Goal: Transaction & Acquisition: Purchase product/service

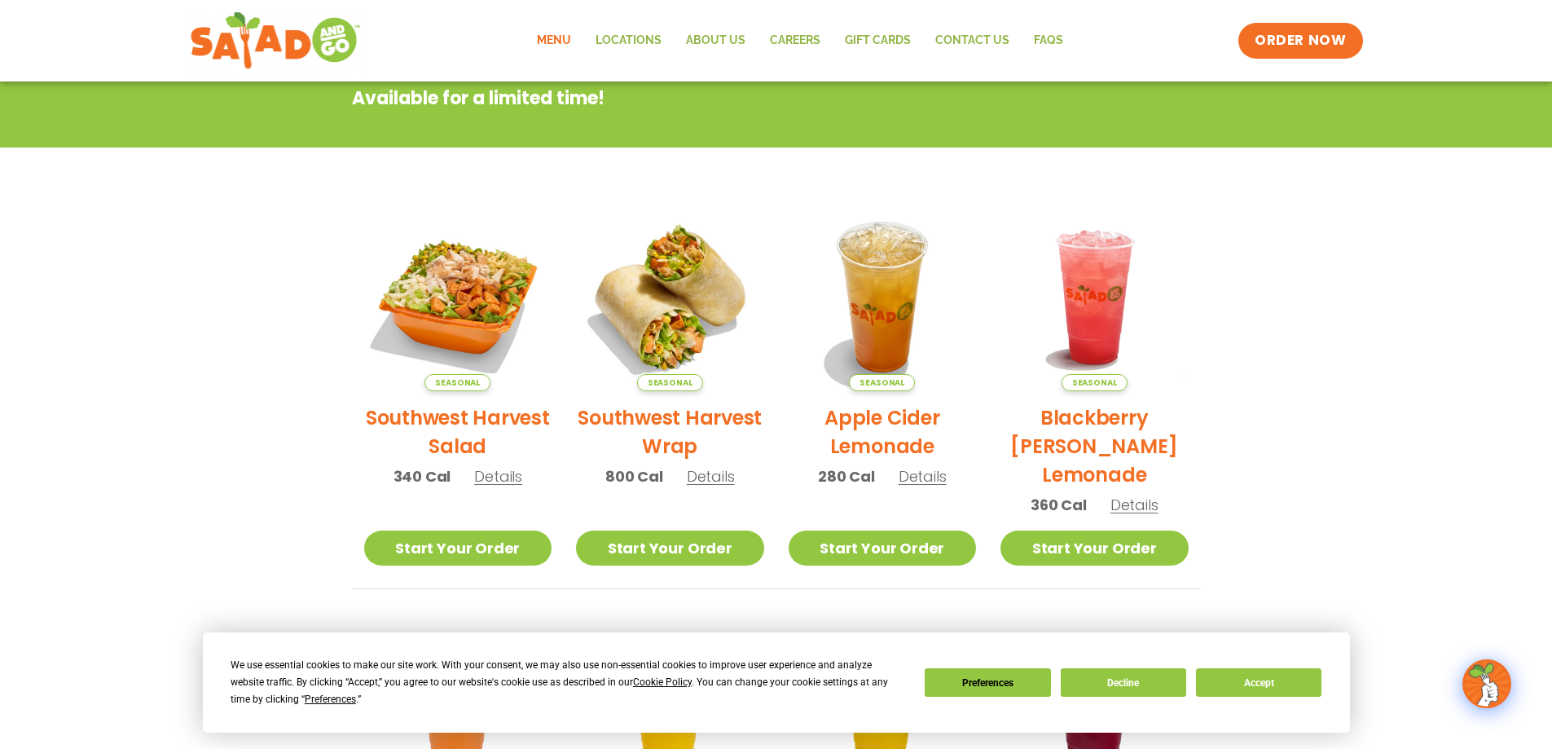
scroll to position [52, 0]
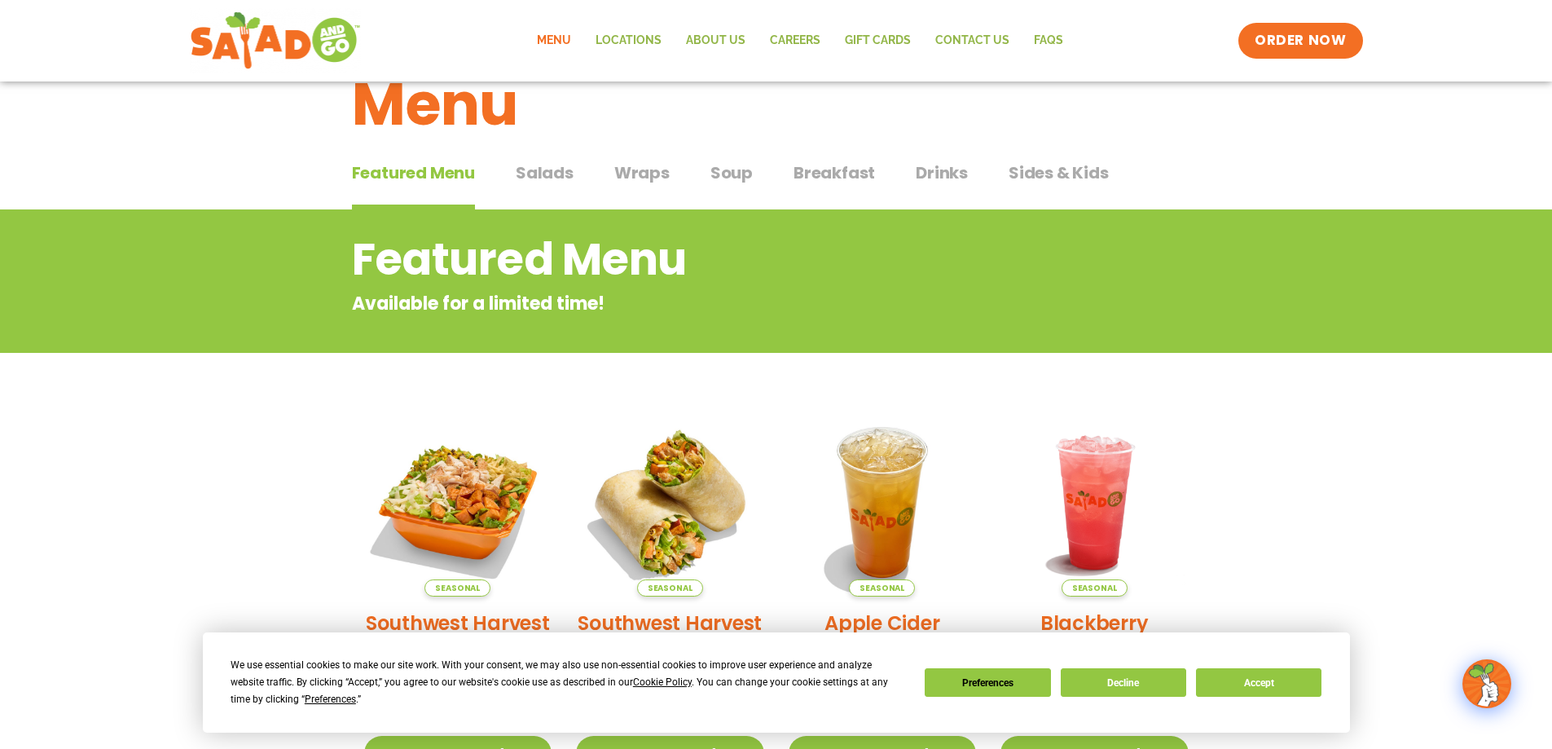
click at [813, 174] on span "Breakfast" at bounding box center [834, 173] width 81 height 24
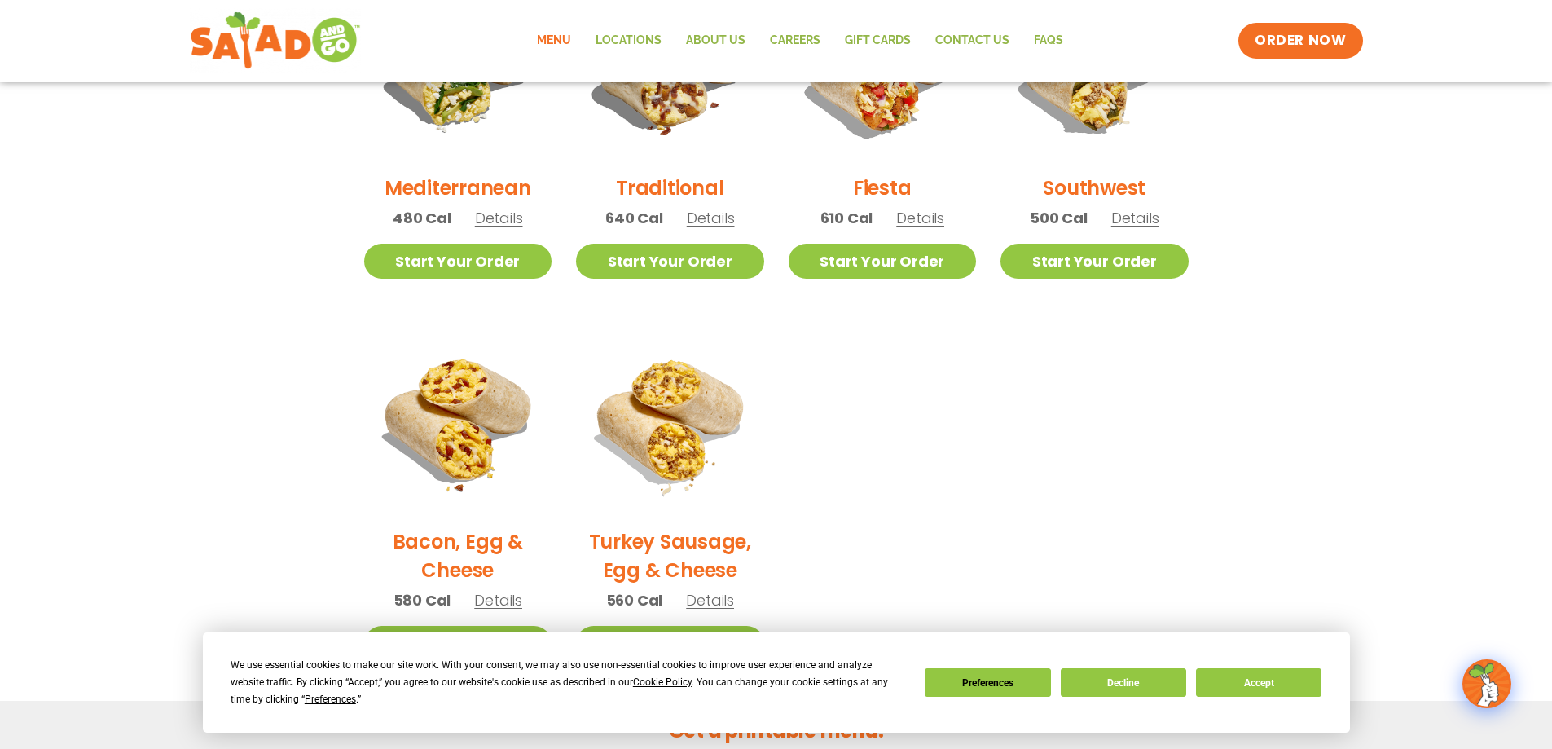
scroll to position [297, 0]
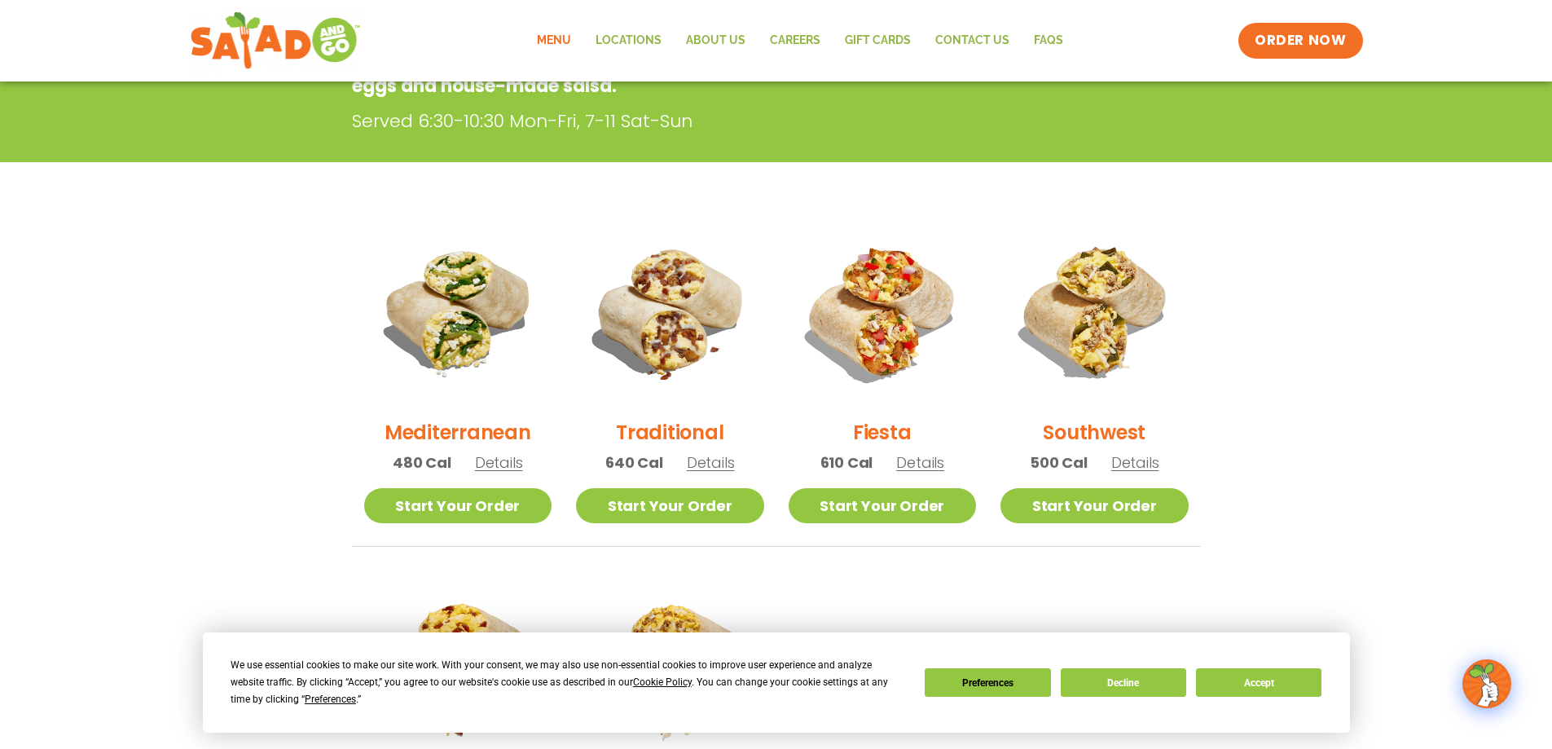
click at [717, 475] on div "Traditional 640 Cal Details" at bounding box center [670, 353] width 188 height 271
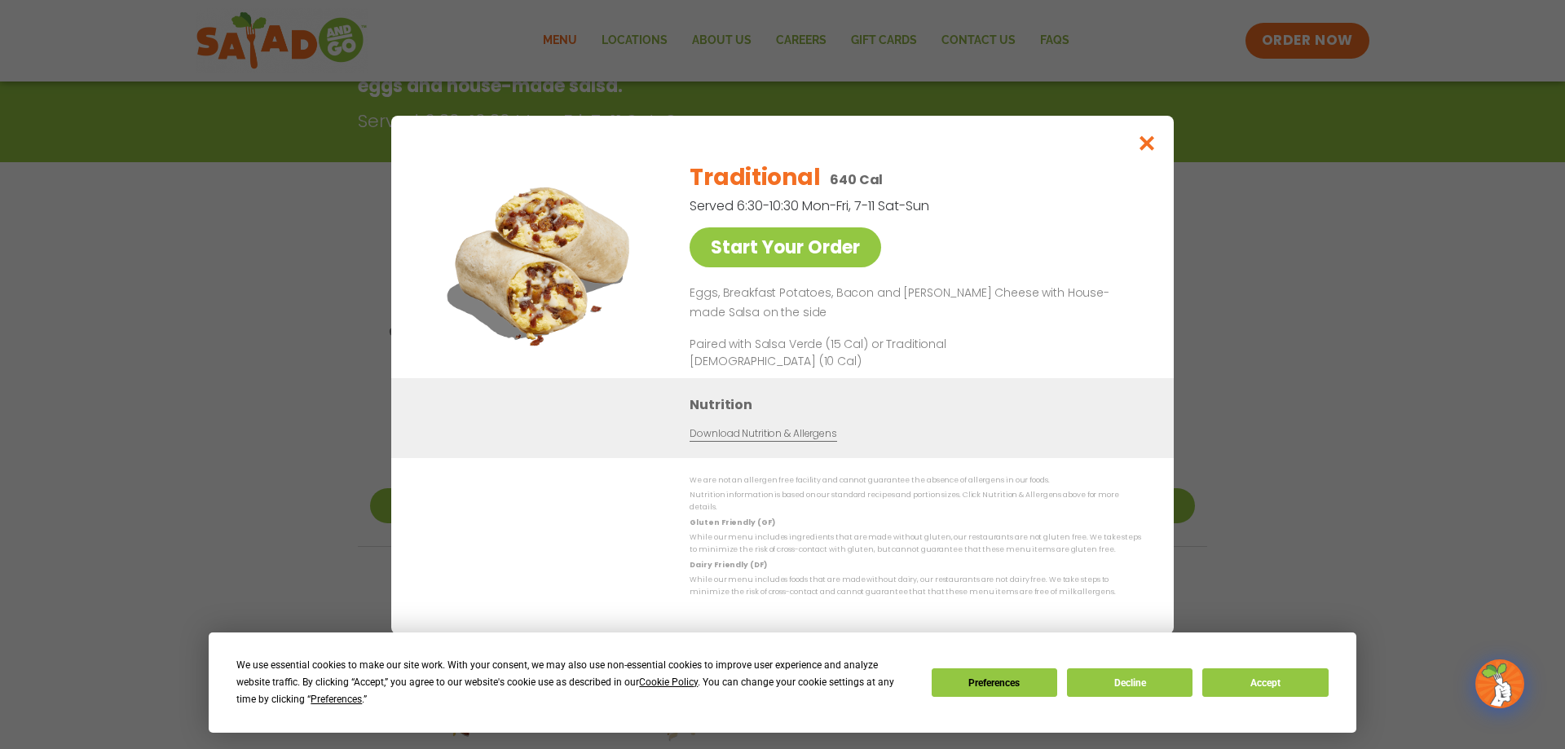
click at [324, 410] on div "Start Your Order Traditional 640 Cal Served 6:30-10:30 Mon-Fri, 7-11 Sat-Sun St…" at bounding box center [782, 374] width 1565 height 749
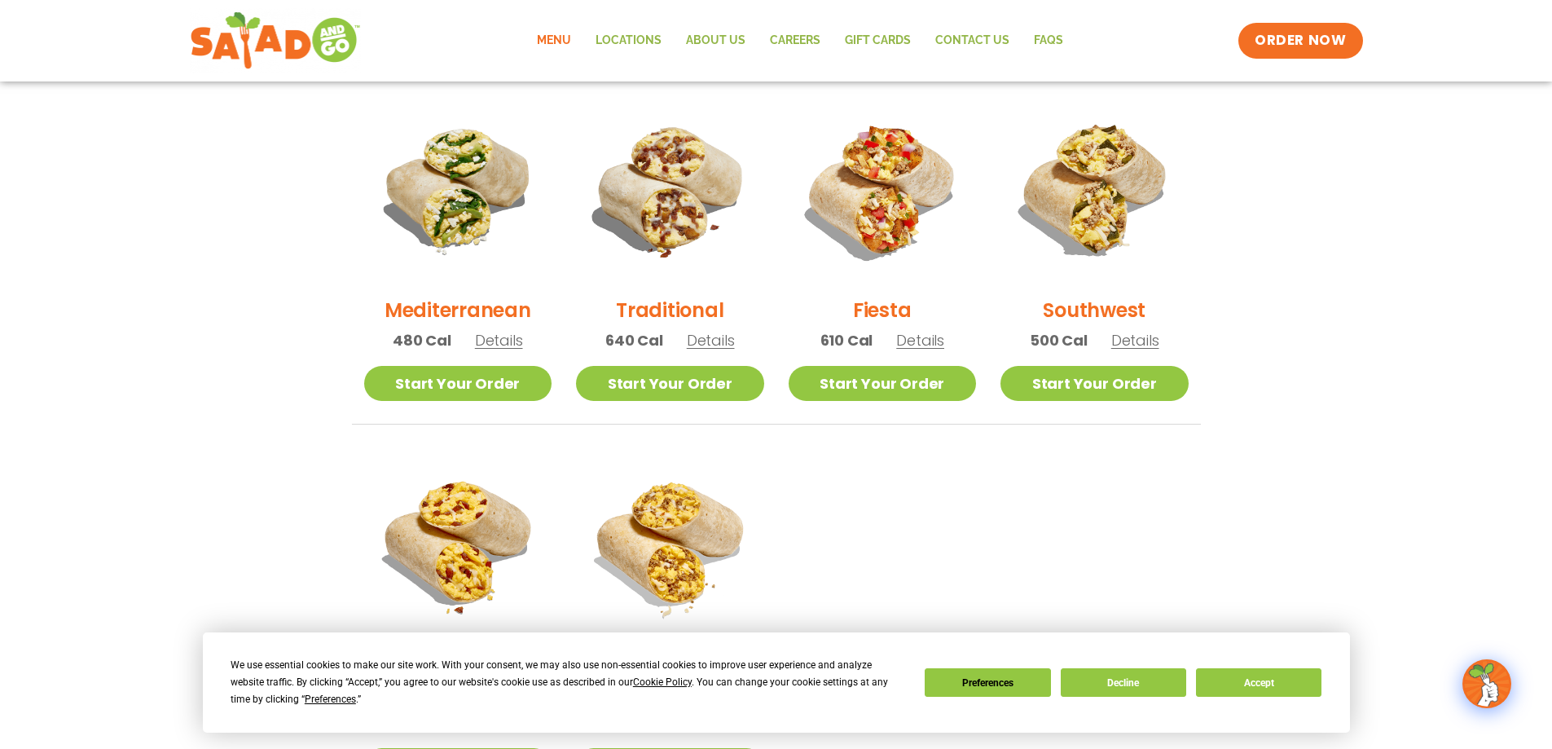
scroll to position [378, 0]
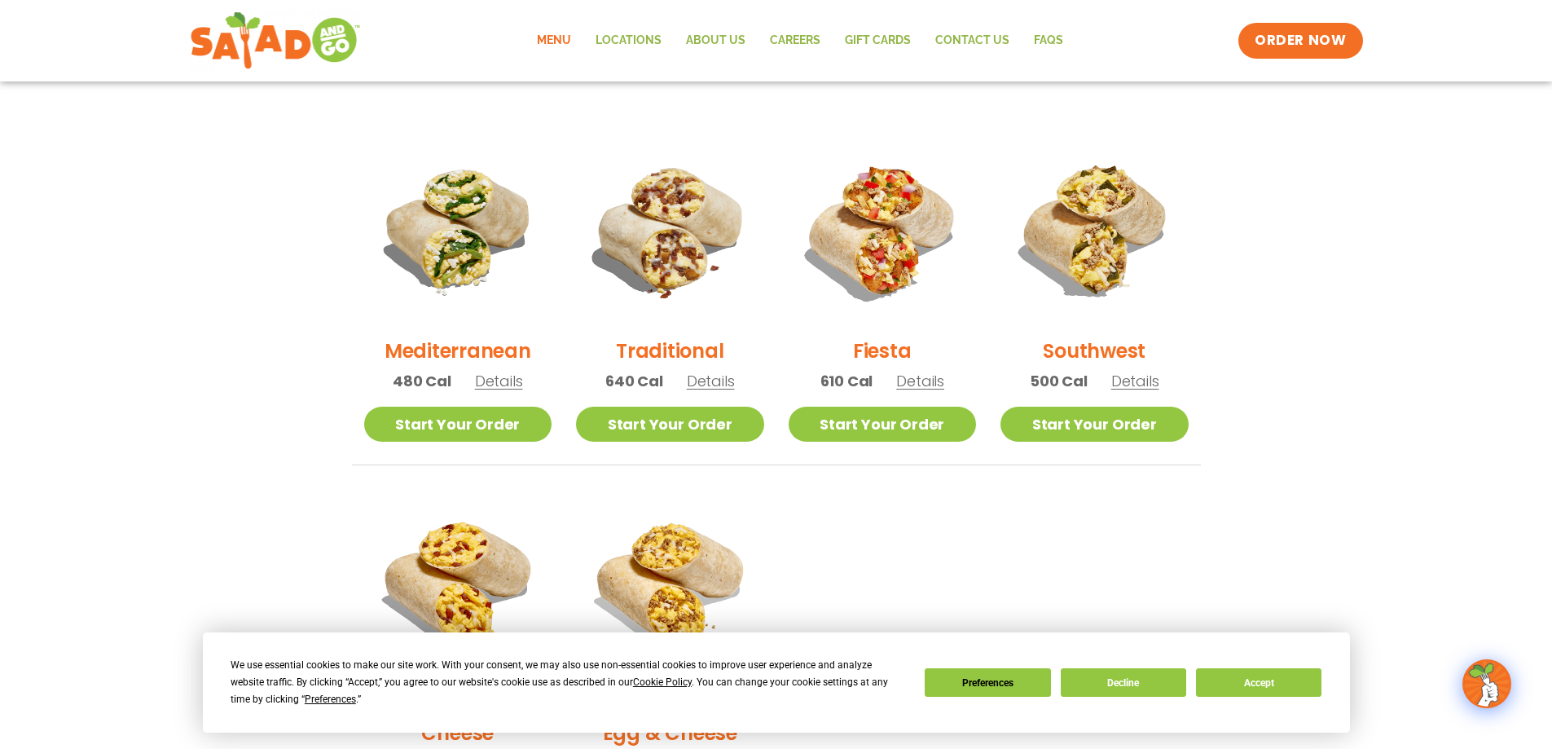
click at [707, 379] on span "Details" at bounding box center [711, 381] width 48 height 20
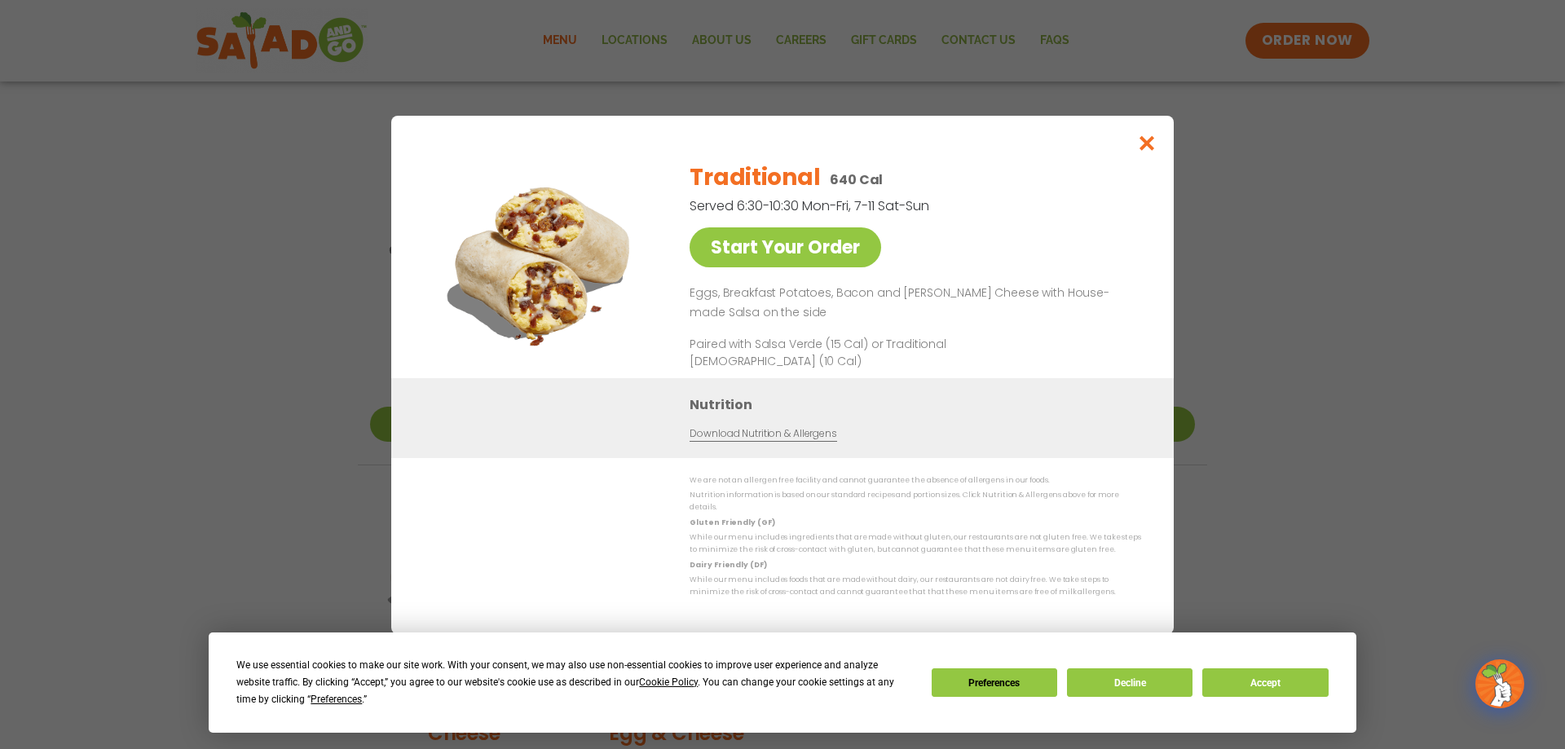
click at [301, 367] on div "Start Your Order Traditional 640 Cal Served 6:30-10:30 Mon-Fri, 7-11 Sat-Sun St…" at bounding box center [782, 374] width 1565 height 749
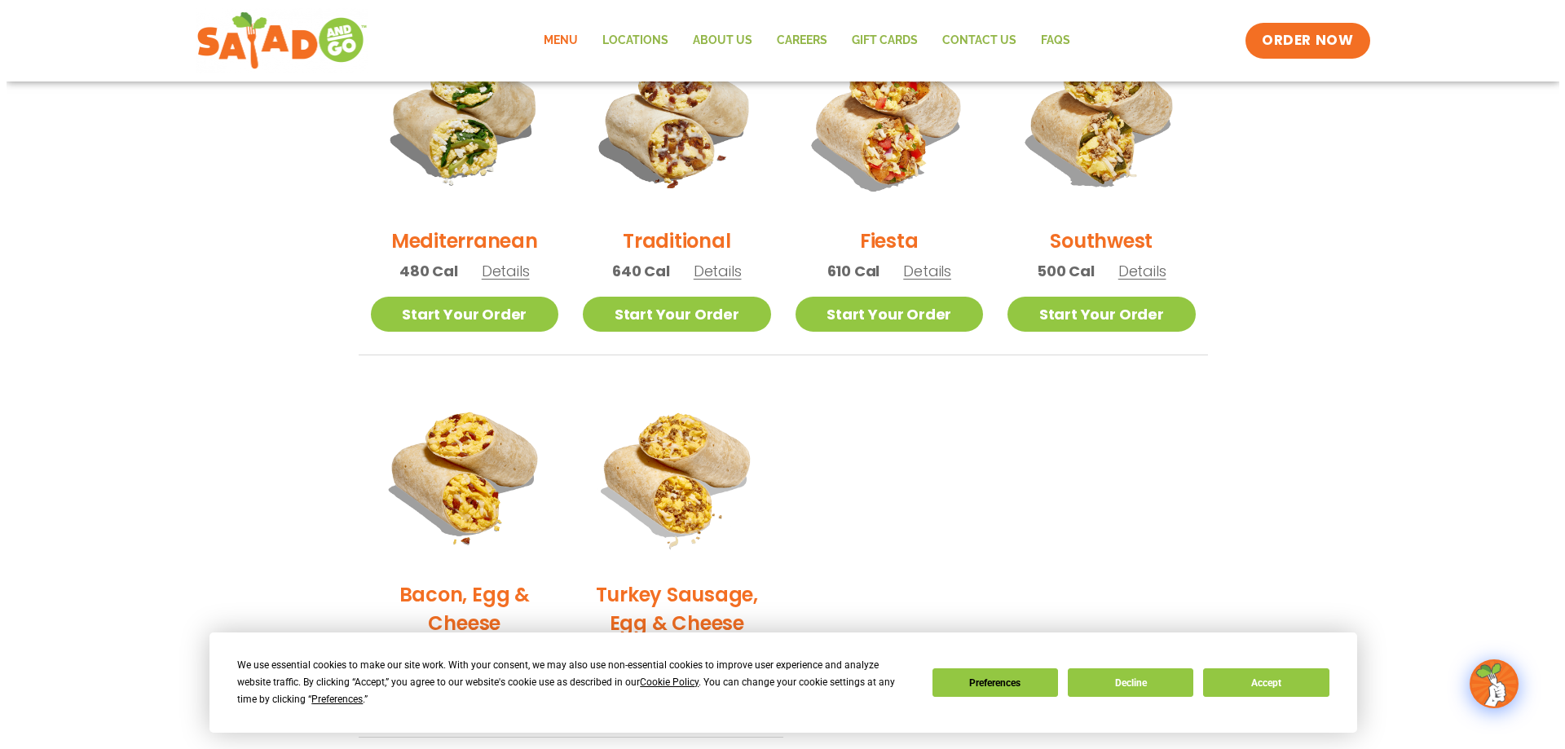
scroll to position [704, 0]
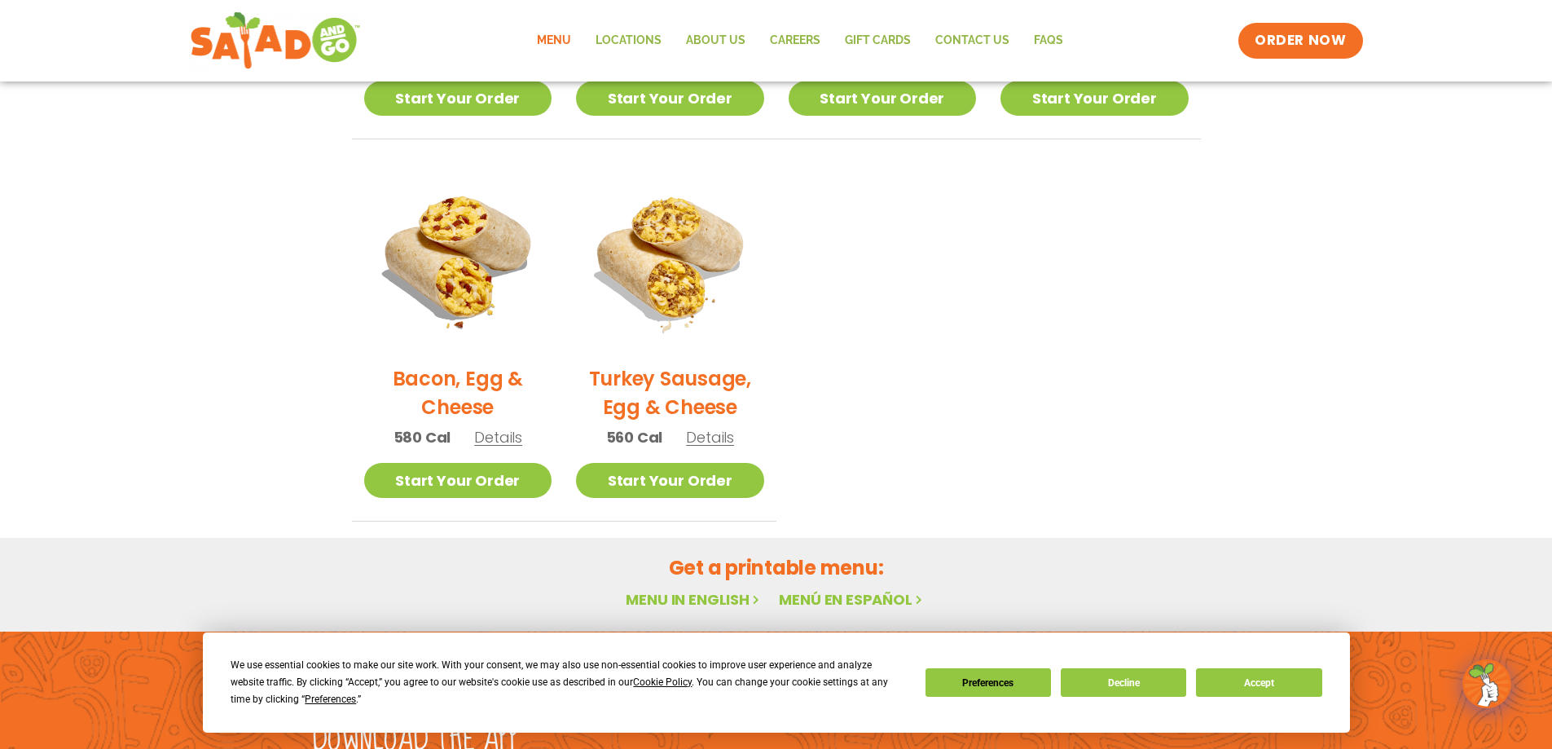
click at [674, 379] on h2 "Turkey Sausage, Egg & Cheese" at bounding box center [670, 392] width 188 height 57
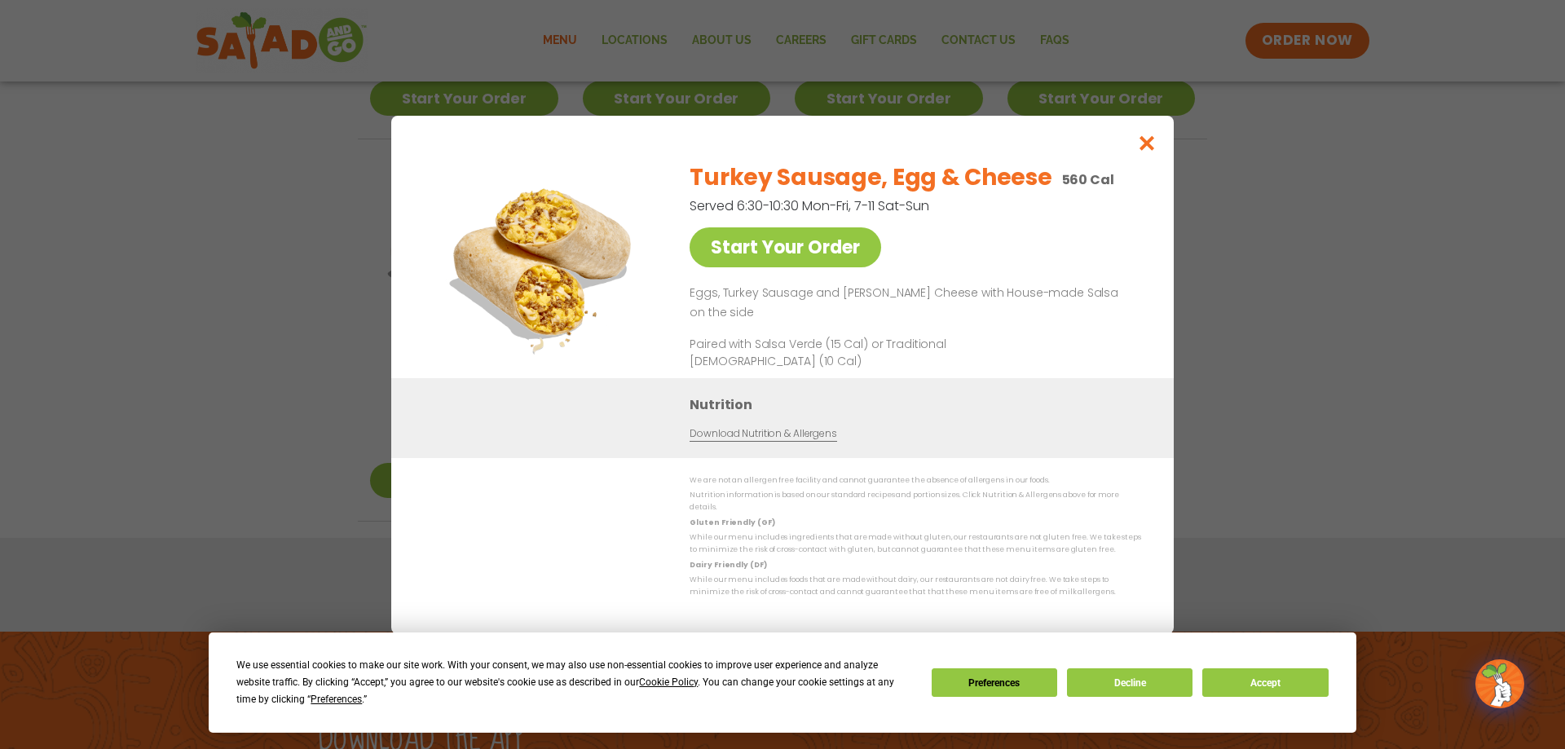
click at [321, 354] on div "Start Your Order Turkey Sausage, Egg & Cheese 560 Cal Served 6:30-10:30 Mon-Fri…" at bounding box center [782, 374] width 1565 height 749
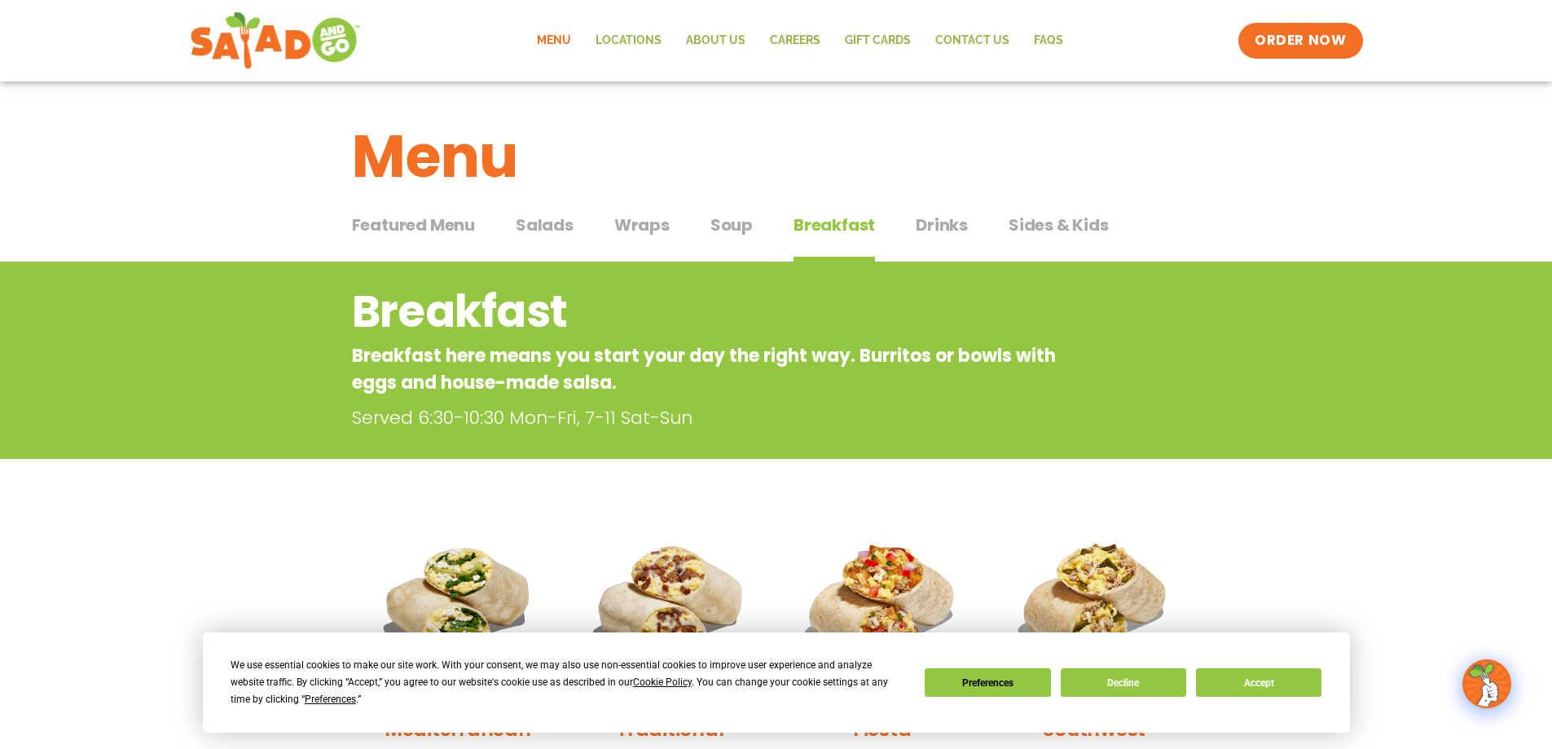
scroll to position [163, 0]
